Goal: Task Accomplishment & Management: Manage account settings

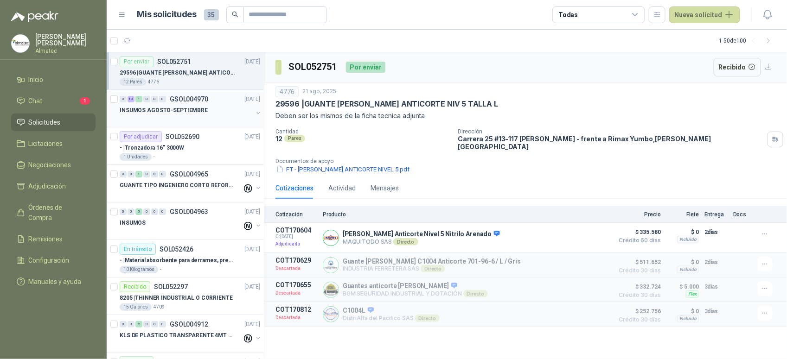
click at [182, 121] on div at bounding box center [186, 119] width 133 height 7
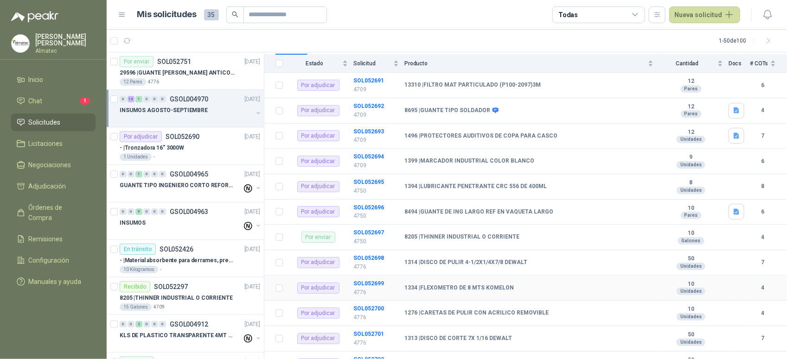
scroll to position [174, 0]
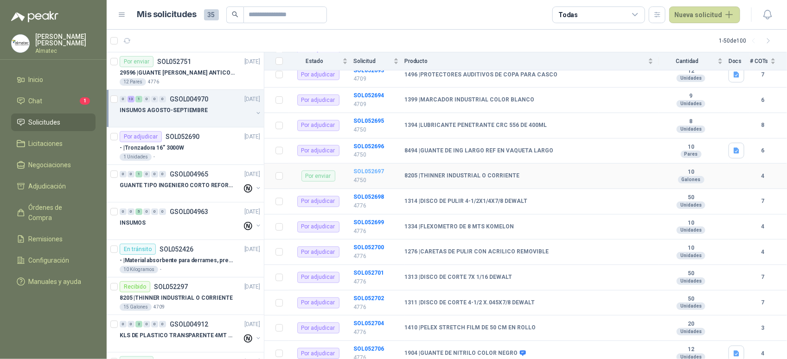
click at [363, 168] on b "SOL052697" at bounding box center [368, 171] width 31 height 6
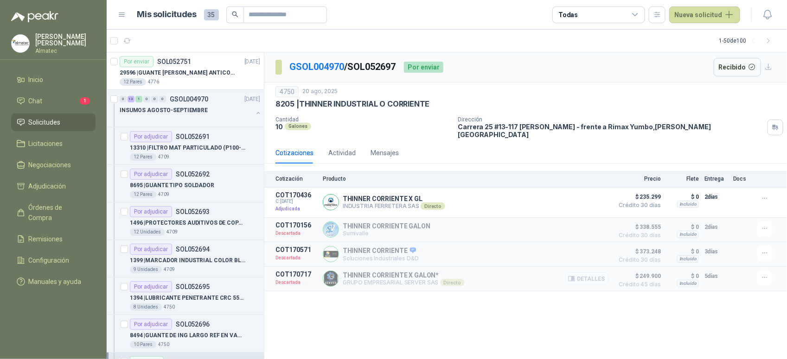
click at [589, 275] on button "Detalles" at bounding box center [587, 279] width 44 height 13
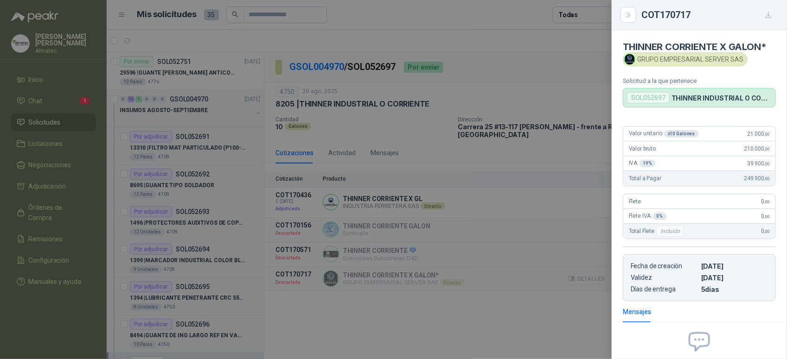
click at [595, 272] on div at bounding box center [393, 179] width 787 height 359
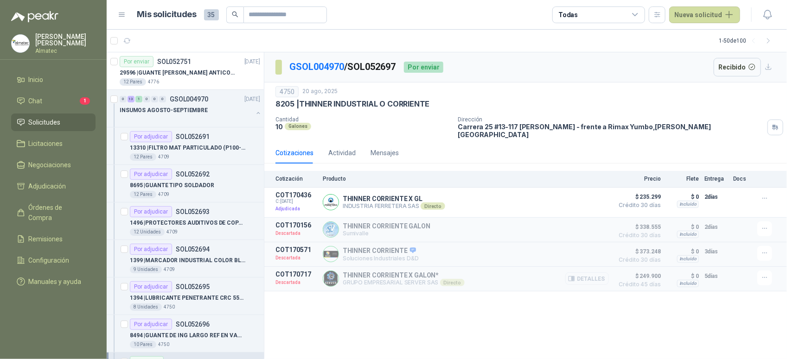
click at [591, 273] on button "Detalles" at bounding box center [587, 279] width 44 height 13
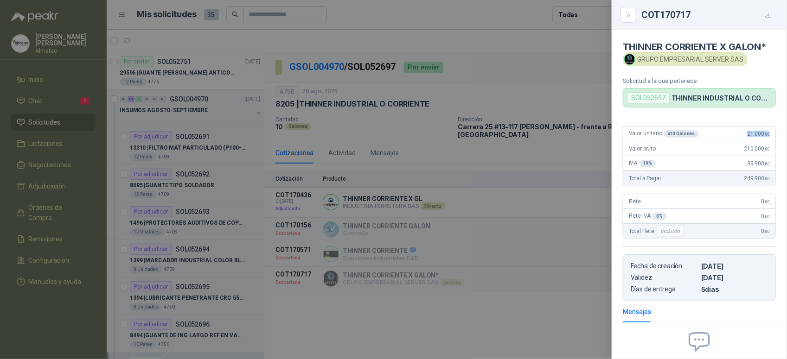
drag, startPoint x: 736, startPoint y: 135, endPoint x: 779, endPoint y: 131, distance: 43.3
click at [779, 131] on div "Valor unitario x 10 Galones 21.000 ,00 Valor bruto 210.000 ,00 IVA 19 % 39.900 …" at bounding box center [699, 210] width 175 height 183
click at [456, 145] on div at bounding box center [393, 179] width 787 height 359
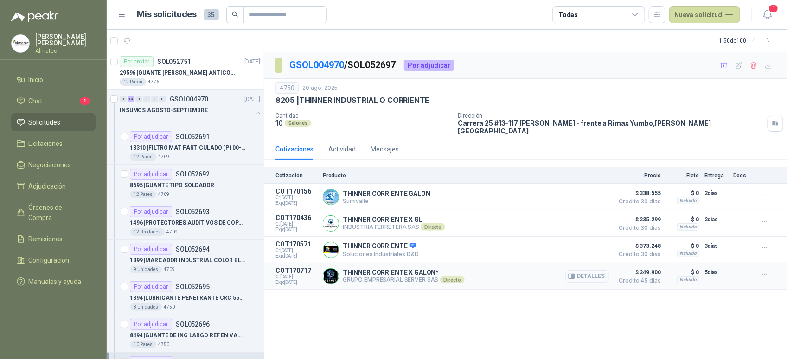
drag, startPoint x: 587, startPoint y: 269, endPoint x: 567, endPoint y: 272, distance: 20.1
click at [587, 270] on button "Detalles" at bounding box center [587, 276] width 44 height 13
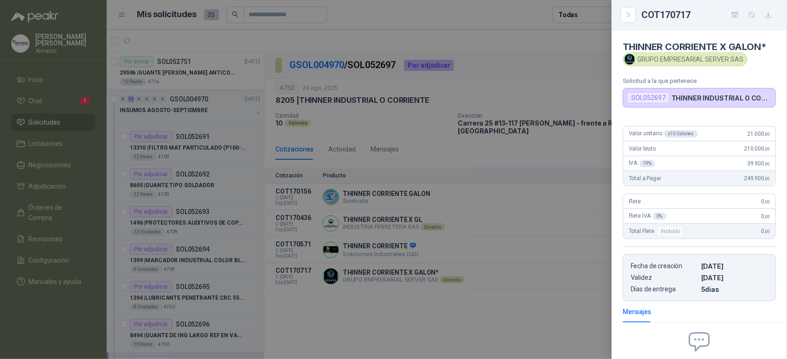
scroll to position [94, 0]
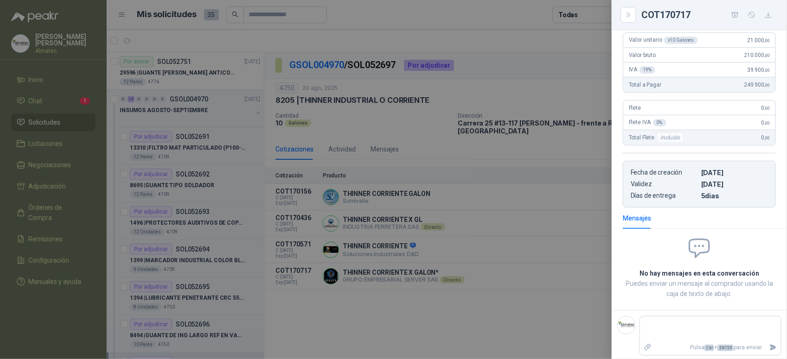
click at [554, 235] on div at bounding box center [393, 179] width 787 height 359
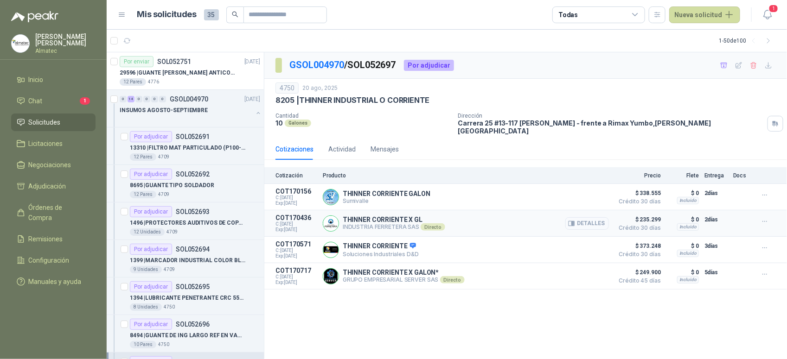
click at [597, 218] on button "Detalles" at bounding box center [587, 224] width 44 height 13
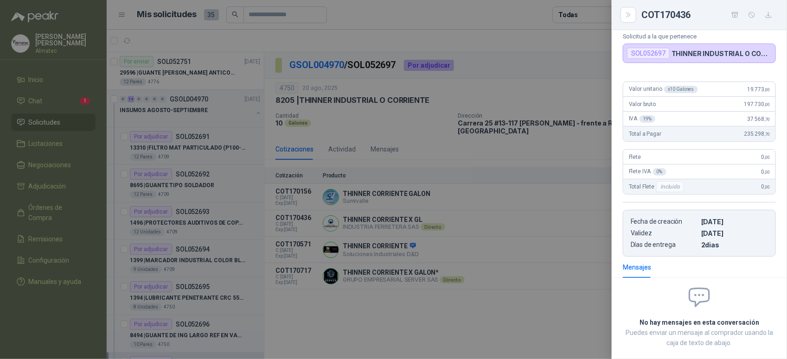
scroll to position [0, 0]
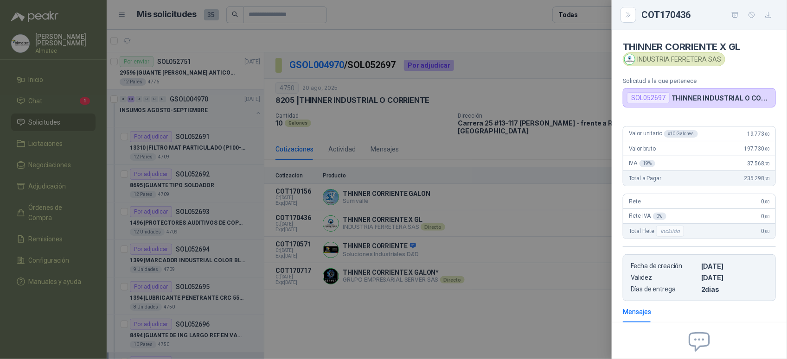
click at [351, 100] on div at bounding box center [393, 179] width 787 height 359
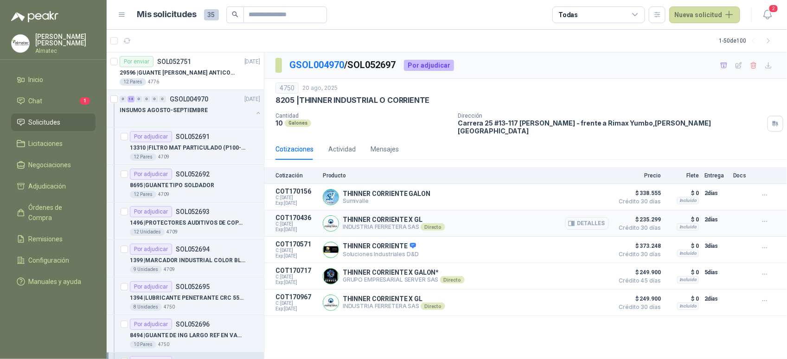
click at [589, 218] on button "Detalles" at bounding box center [587, 224] width 44 height 13
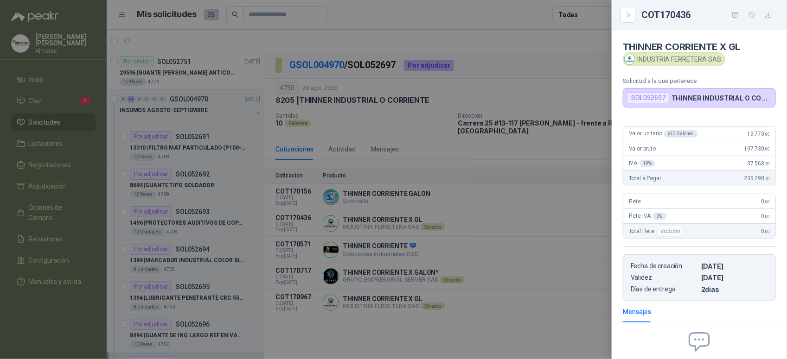
click at [137, 16] on div at bounding box center [393, 179] width 787 height 359
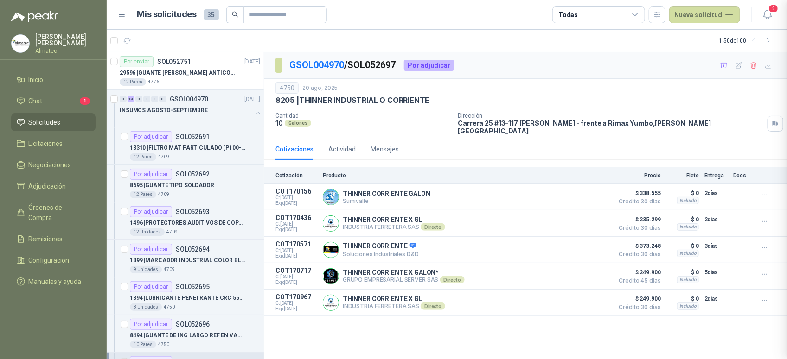
scroll to position [98, 0]
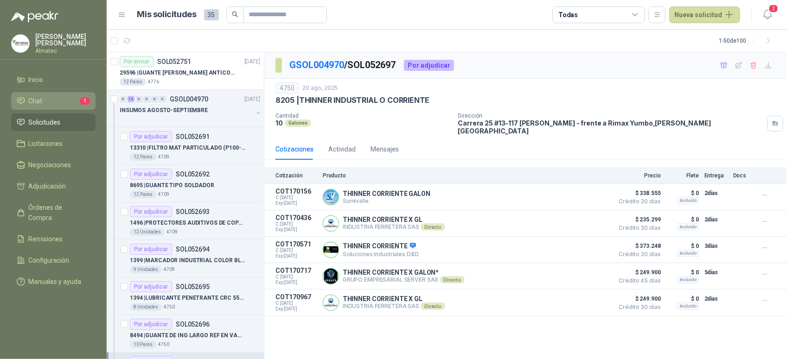
click at [41, 103] on span "Chat" at bounding box center [36, 101] width 14 height 10
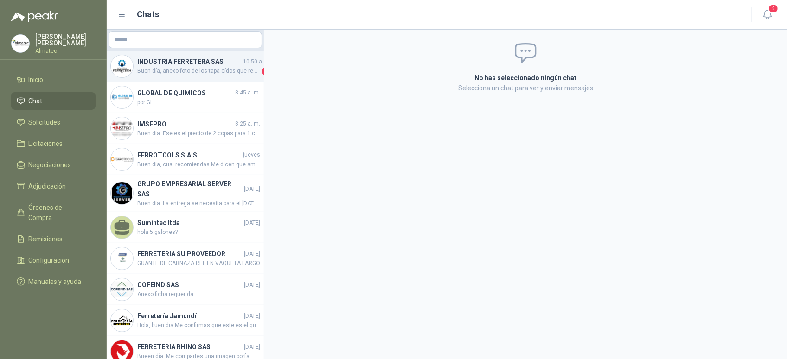
click at [192, 76] on span "Buen día, anexo foto de los tapa oídos que requieren y el precio es de $35.000 …" at bounding box center [198, 71] width 123 height 9
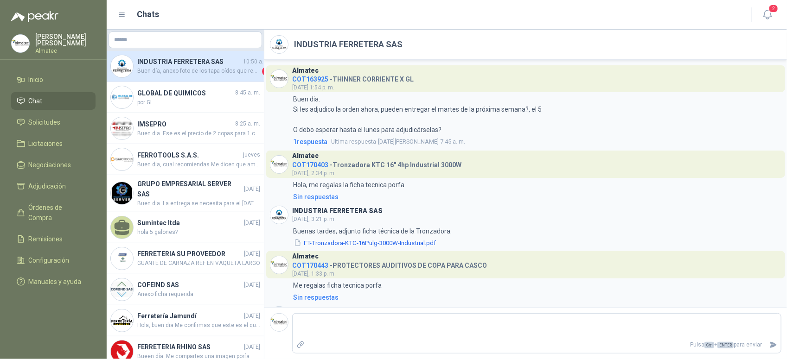
scroll to position [126, 0]
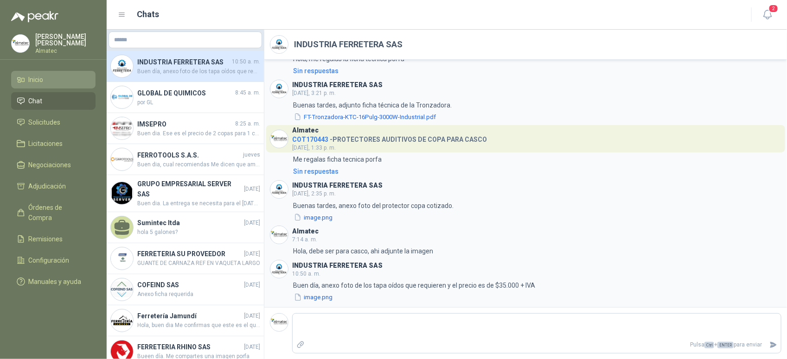
click at [71, 75] on li "Inicio" at bounding box center [53, 80] width 73 height 10
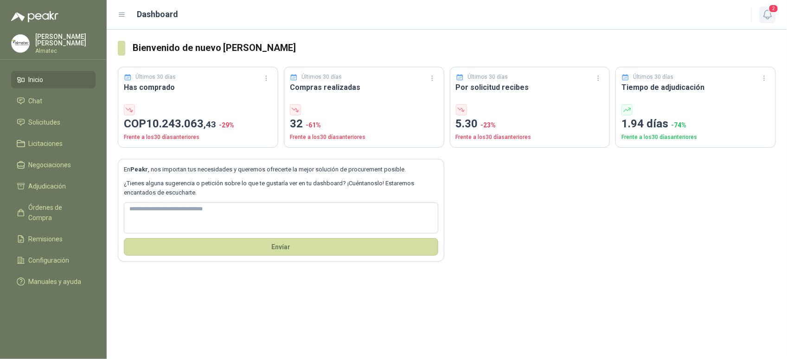
click at [775, 17] on button "2" at bounding box center [767, 14] width 17 height 17
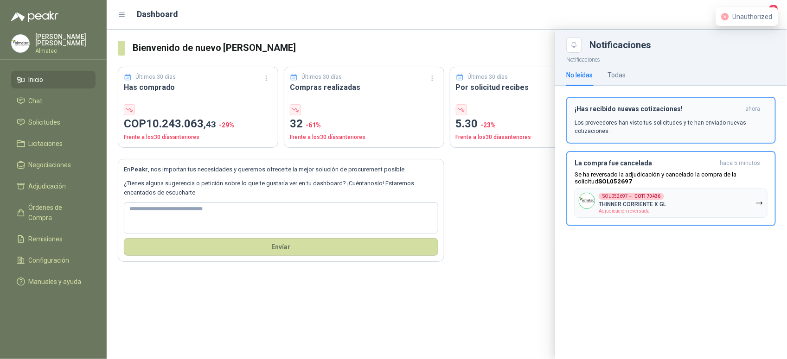
click at [720, 131] on p "Los proveedores han visto tus solicitudes y te han enviado nuevas cotizaciones." at bounding box center [671, 127] width 193 height 17
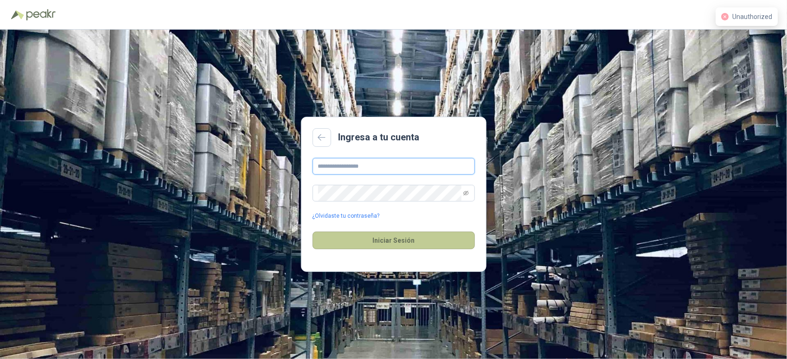
type input "**********"
click at [407, 239] on button "Iniciar Sesión" at bounding box center [394, 241] width 162 height 18
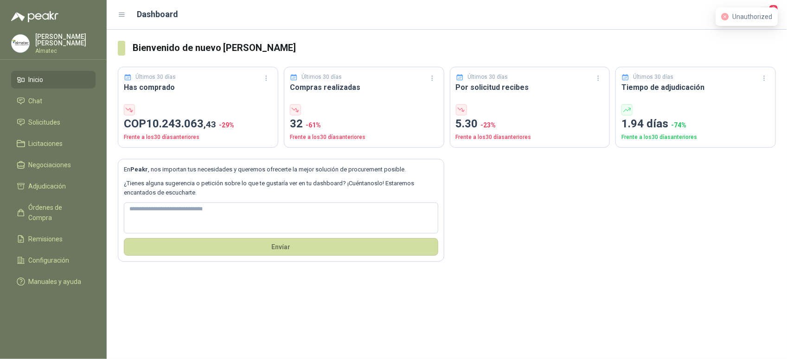
click at [775, 6] on span "2" at bounding box center [774, 8] width 10 height 9
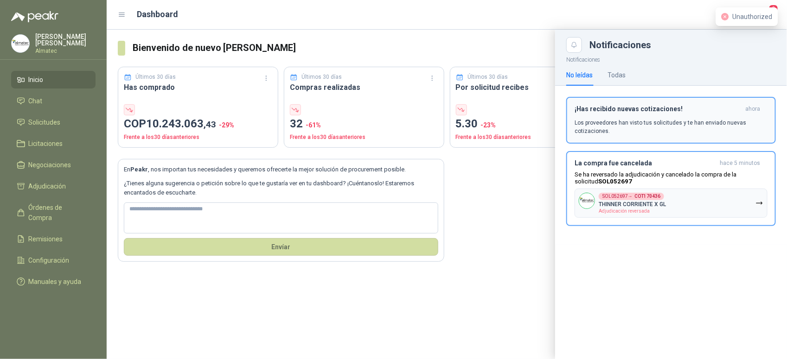
click at [645, 126] on p "Los proveedores han visto tus solicitudes y te han enviado nuevas cotizaciones." at bounding box center [671, 127] width 193 height 17
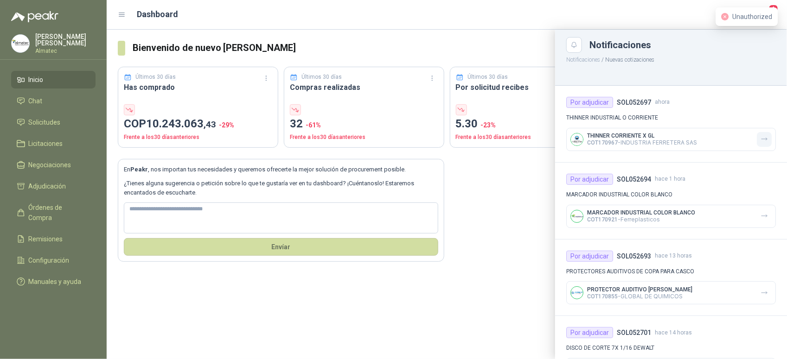
click at [761, 139] on icon "button" at bounding box center [765, 139] width 8 height 8
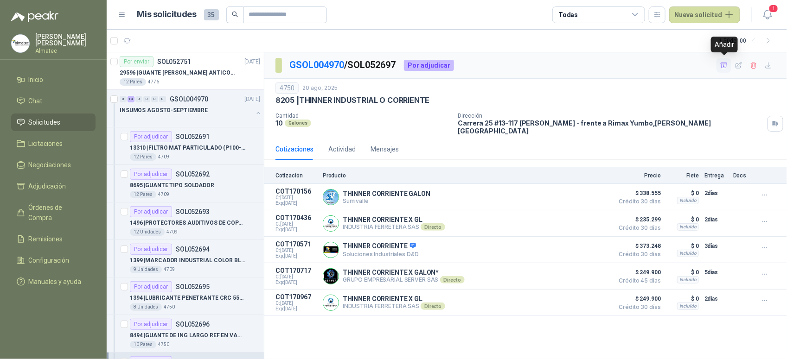
click at [724, 66] on icon "button" at bounding box center [724, 65] width 6 height 5
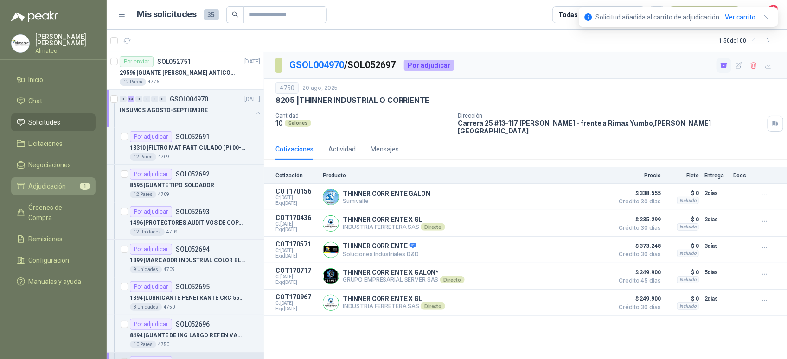
click at [64, 191] on link "Adjudicación 1" at bounding box center [53, 187] width 84 height 18
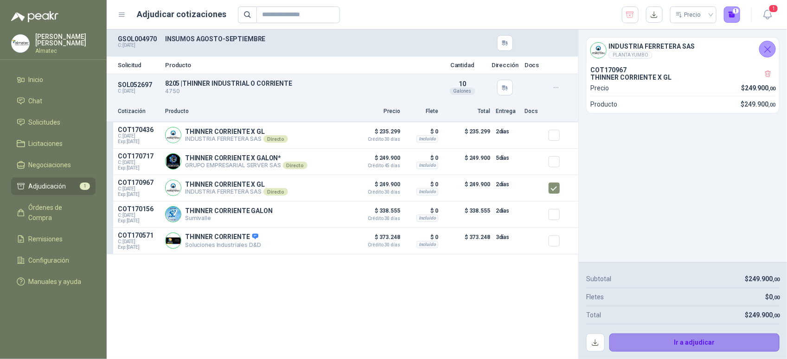
click at [707, 346] on button "Ir a adjudicar" at bounding box center [694, 343] width 171 height 19
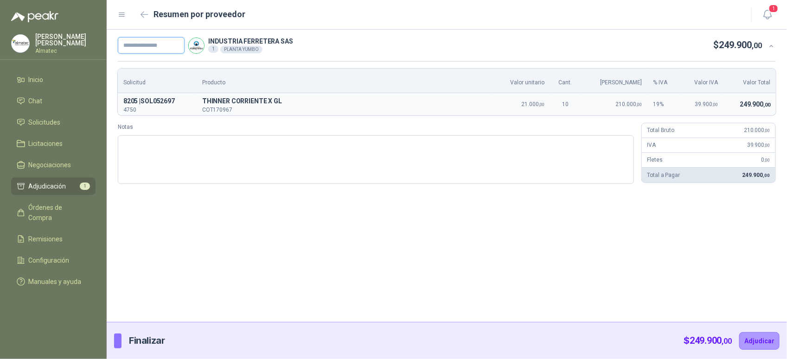
click at [171, 44] on input "text" at bounding box center [151, 45] width 67 height 17
paste input "*****"
type input "*******"
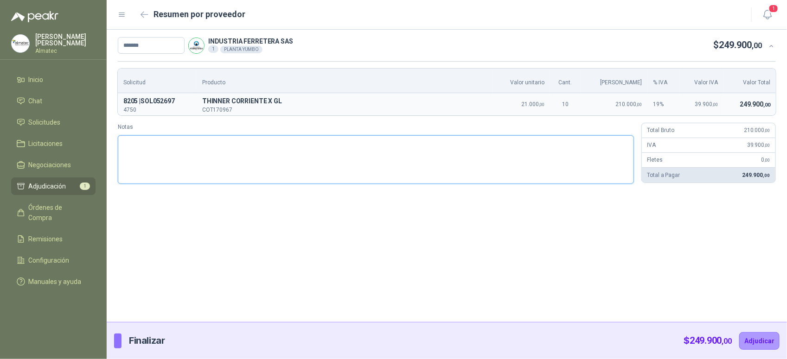
click at [210, 172] on textarea "Notas" at bounding box center [376, 159] width 516 height 49
paste textarea "**********"
type textarea "**********"
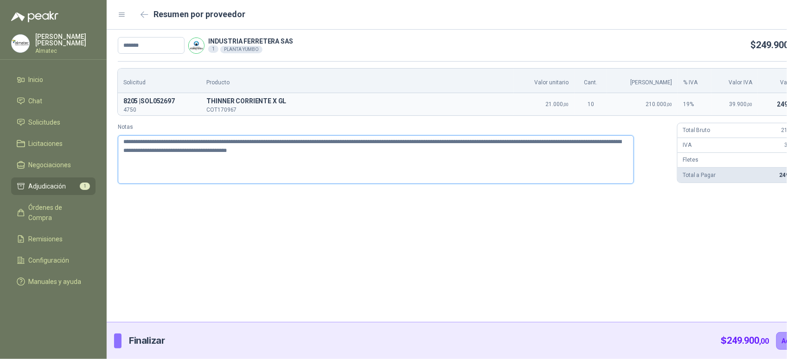
click at [189, 152] on textarea "**********" at bounding box center [376, 159] width 516 height 49
type textarea "**********"
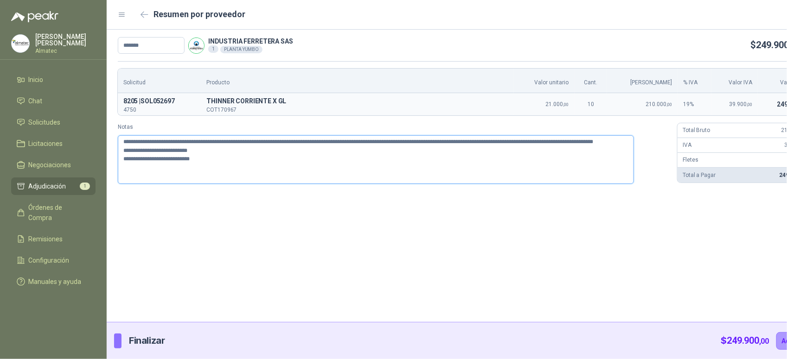
type textarea "**********"
click at [439, 144] on textarea "**********" at bounding box center [376, 159] width 516 height 49
type textarea "**********"
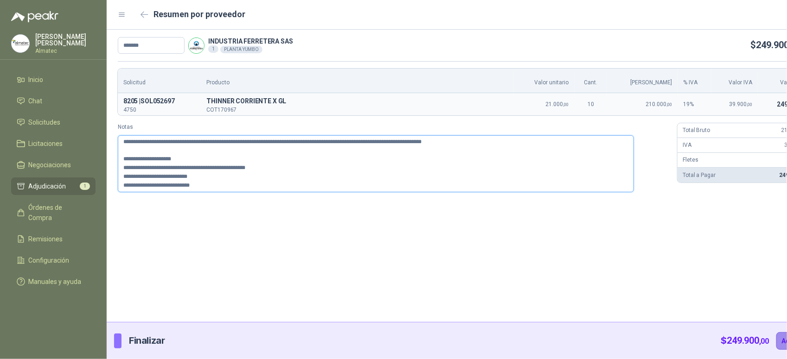
type textarea "**********"
click at [776, 337] on button "Adjudicar" at bounding box center [796, 342] width 40 height 18
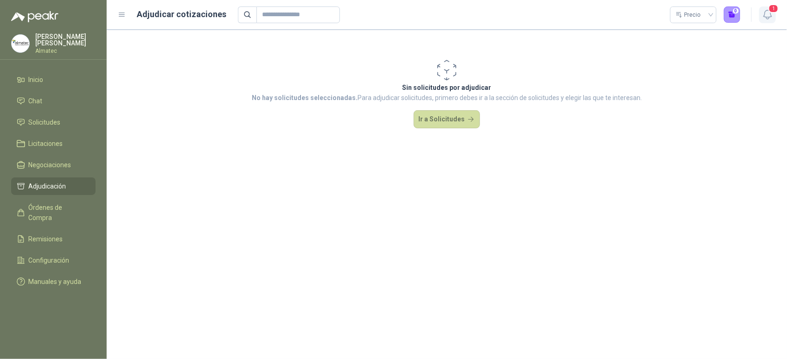
click at [768, 15] on icon "button" at bounding box center [768, 15] width 12 height 12
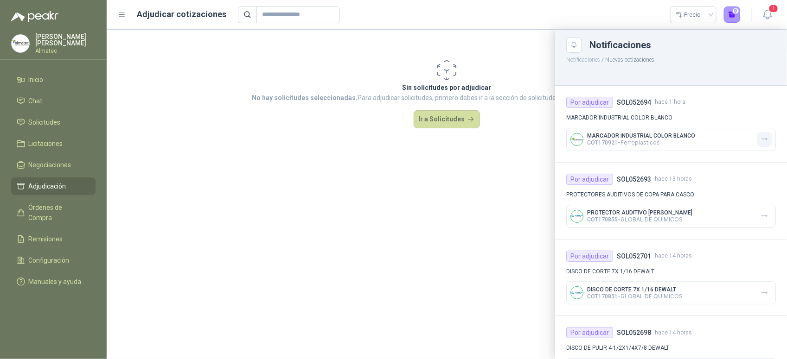
click at [761, 140] on icon "button" at bounding box center [765, 139] width 8 height 8
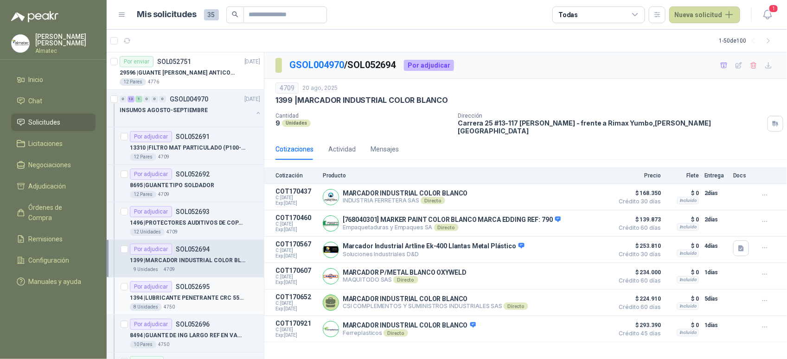
click at [216, 282] on div "Por adjudicar SOL052695" at bounding box center [195, 287] width 130 height 11
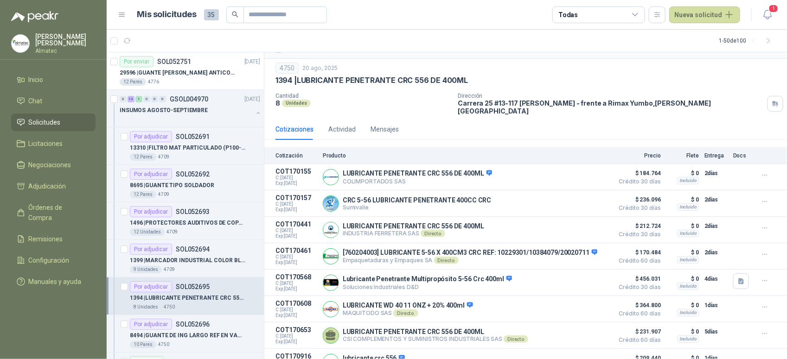
scroll to position [36, 0]
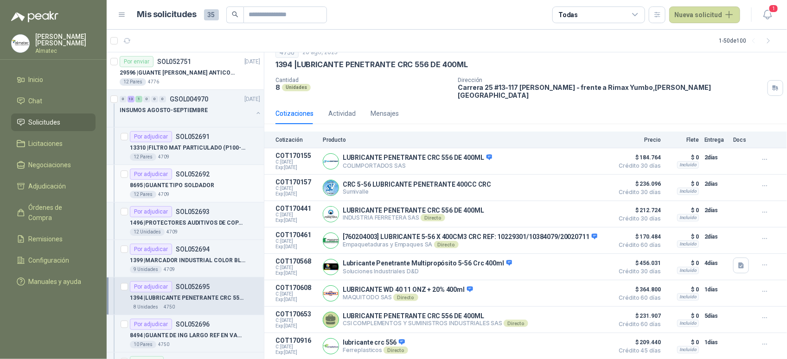
click at [191, 183] on p "8695 | GUANTE TIPO SOLDADOR" at bounding box center [172, 185] width 84 height 9
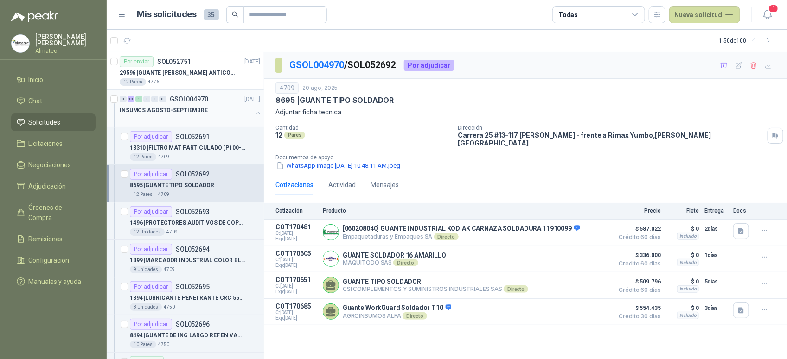
click at [205, 110] on div "INSUMOS AGOSTO-SEPTIEMBRE" at bounding box center [186, 110] width 133 height 11
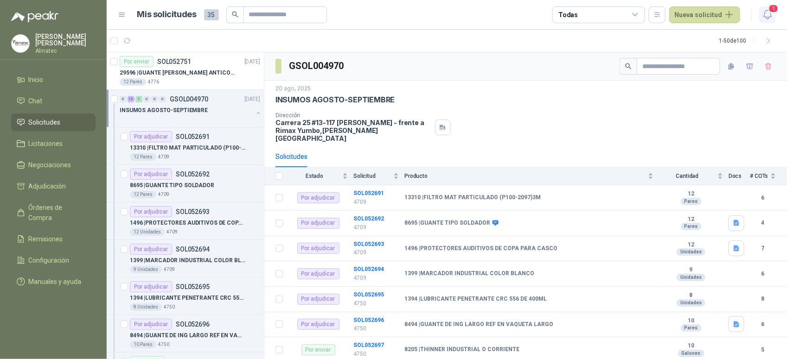
click at [763, 14] on icon "button" at bounding box center [768, 15] width 12 height 12
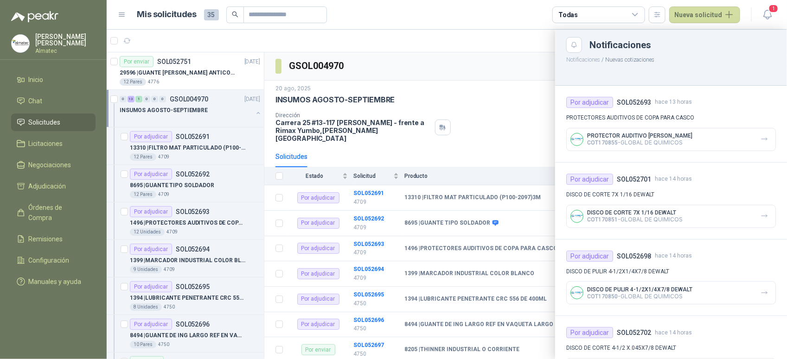
click at [740, 147] on div "PROTECTOR AUDITIVO BONYUAN COT170855 - GLOBAL DE QUIMICOS" at bounding box center [671, 139] width 210 height 23
click at [761, 139] on icon "button" at bounding box center [765, 139] width 8 height 8
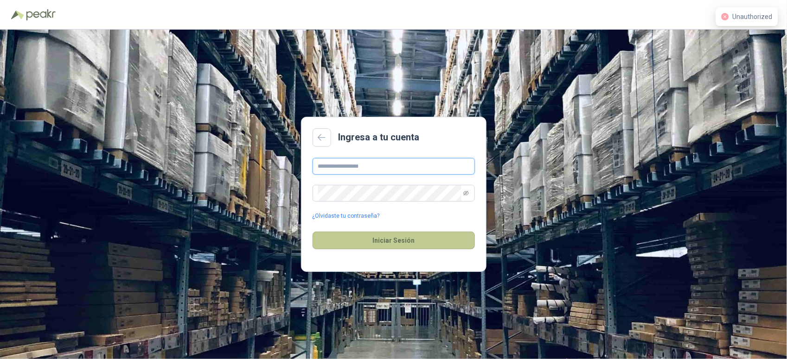
type input "**********"
click at [410, 244] on button "Iniciar Sesión" at bounding box center [394, 241] width 162 height 18
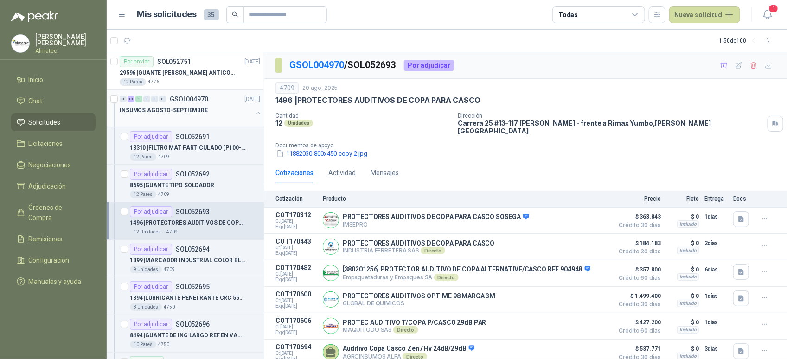
click at [256, 112] on div "0 13 1 0 0 0 GSOL004970 [DATE] INSUMOS AGOSTO-SEPTIEMBRE" at bounding box center [185, 109] width 157 height 38
click at [255, 115] on button "button" at bounding box center [258, 112] width 7 height 7
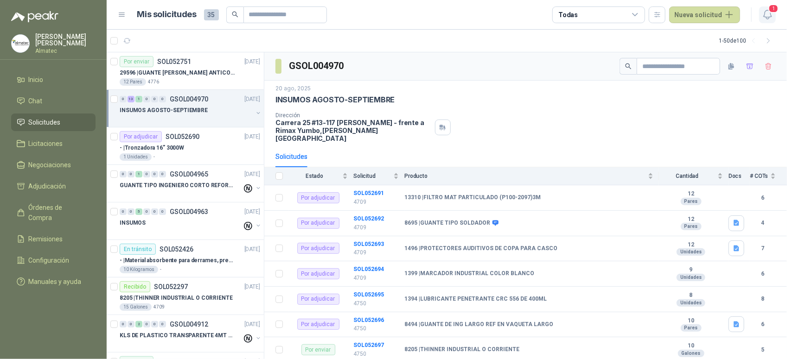
click at [771, 14] on icon "button" at bounding box center [768, 15] width 12 height 12
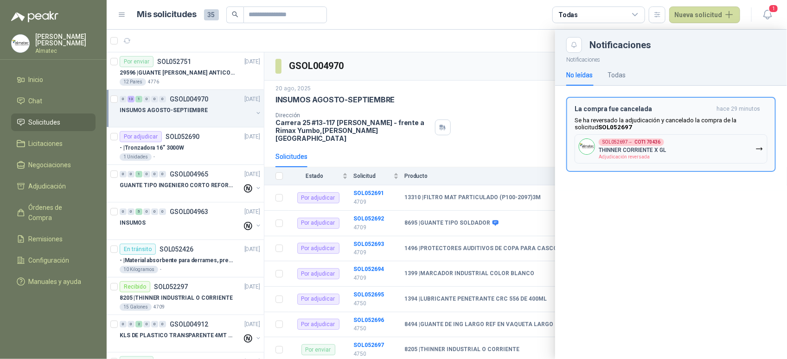
click at [684, 107] on h3 "La compra fue cancelada" at bounding box center [644, 109] width 138 height 8
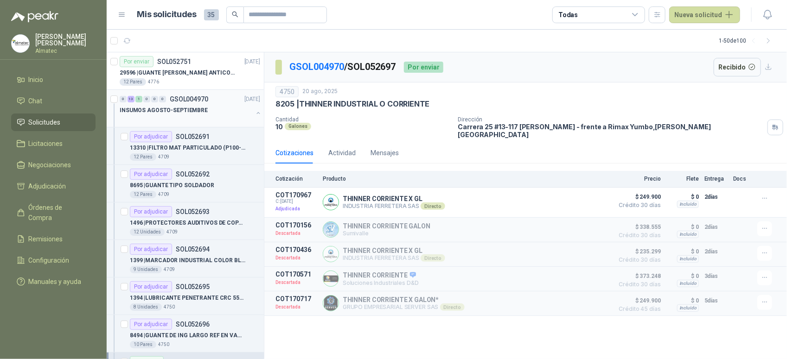
click at [244, 111] on div "INSUMOS AGOSTO-SEPTIEMBRE" at bounding box center [186, 110] width 133 height 11
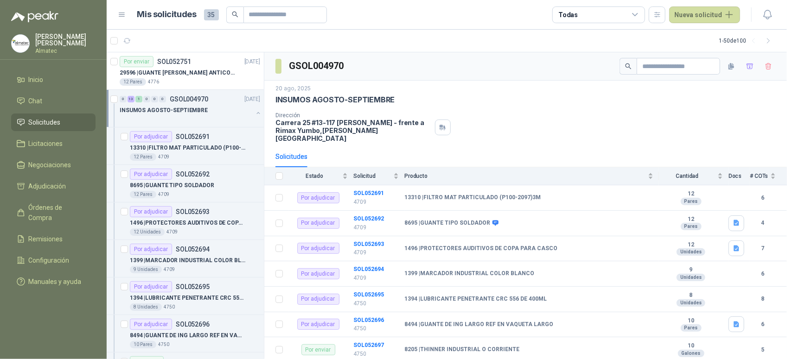
click at [255, 114] on button "button" at bounding box center [258, 112] width 7 height 7
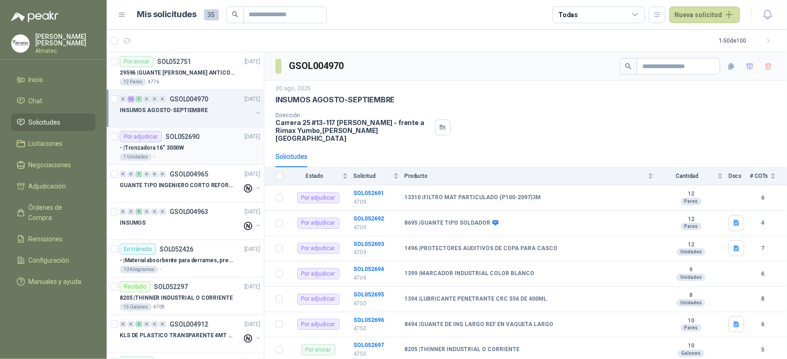
scroll to position [0, 0]
click at [517, 114] on div "Dirección Carrera 25 #13-117 Cencar Yumbo - frente a Rimax Yumbo , Valle del Ca…" at bounding box center [526, 127] width 500 height 30
click at [495, 119] on div "Dirección Carrera 25 #13-117 Cencar Yumbo - frente a Rimax Yumbo , Valle del Ca…" at bounding box center [526, 127] width 500 height 30
click at [196, 144] on div "- | Tronzadora 16” 3000W" at bounding box center [190, 147] width 141 height 11
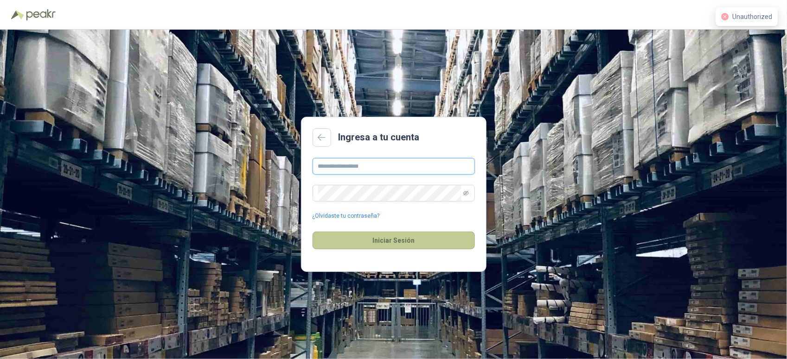
type input "**********"
click at [429, 244] on button "Iniciar Sesión" at bounding box center [394, 241] width 162 height 18
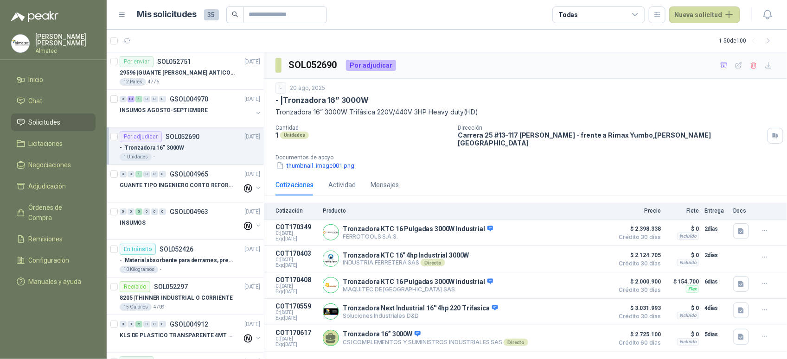
click at [628, 75] on div "SOL052690 Por adjudicar" at bounding box center [525, 65] width 523 height 26
drag, startPoint x: 486, startPoint y: 128, endPoint x: 456, endPoint y: 124, distance: 29.9
click at [456, 124] on div "- 20 ago, 2025 - | Tronzadora 16” 3000W Tronzadora 16” 3000W Trifásica 220V/440…" at bounding box center [526, 127] width 500 height 88
drag, startPoint x: 456, startPoint y: 124, endPoint x: 501, endPoint y: 144, distance: 49.6
click at [501, 144] on div "Cantidad 1 Unidades Dirección Carrera 25 #13-117 Cencar Yumbo - frente a Rimax …" at bounding box center [526, 148] width 500 height 46
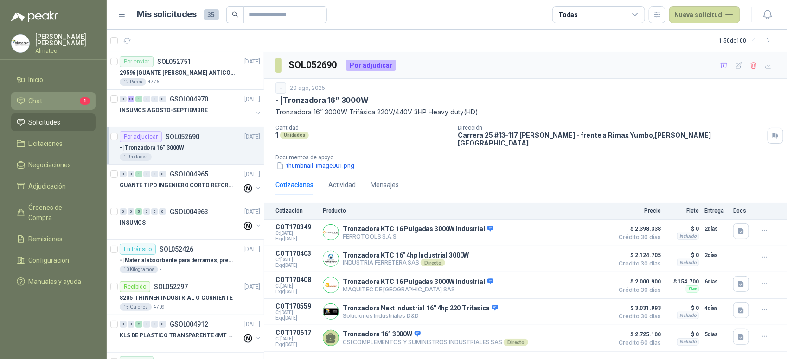
click at [96, 97] on ul "Inicio Chat 1 Solicitudes Licitaciones Negociaciones Adjudicación Órdenes de Co…" at bounding box center [53, 183] width 107 height 224
click at [70, 102] on li "Chat 1" at bounding box center [53, 101] width 73 height 10
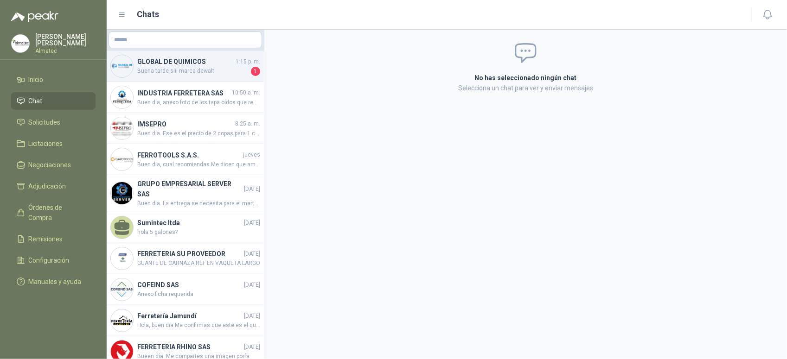
click at [189, 80] on div "GLOBAL DE QUIMICOS 1:15 p. m. Buena tarde siii marca dewalt 1" at bounding box center [185, 66] width 157 height 31
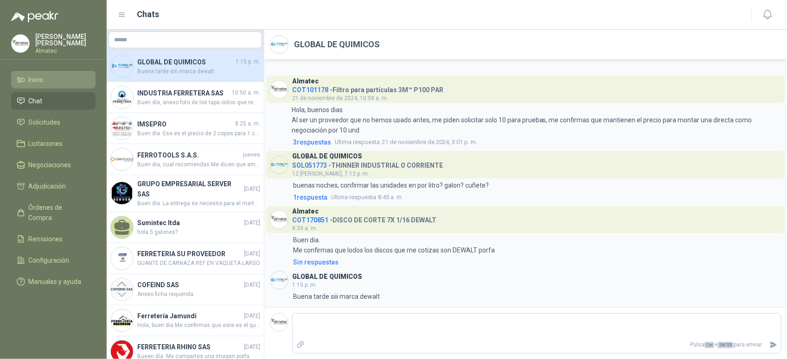
click at [61, 86] on link "Inicio" at bounding box center [53, 80] width 84 height 18
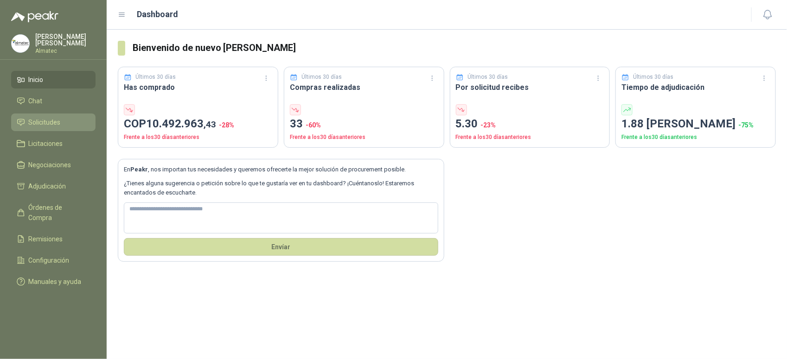
click at [56, 118] on span "Solicitudes" at bounding box center [45, 122] width 32 height 10
